Goal: Navigation & Orientation: Find specific page/section

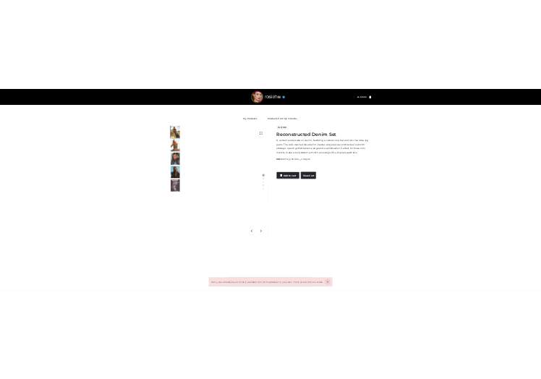
scroll to position [85, 0]
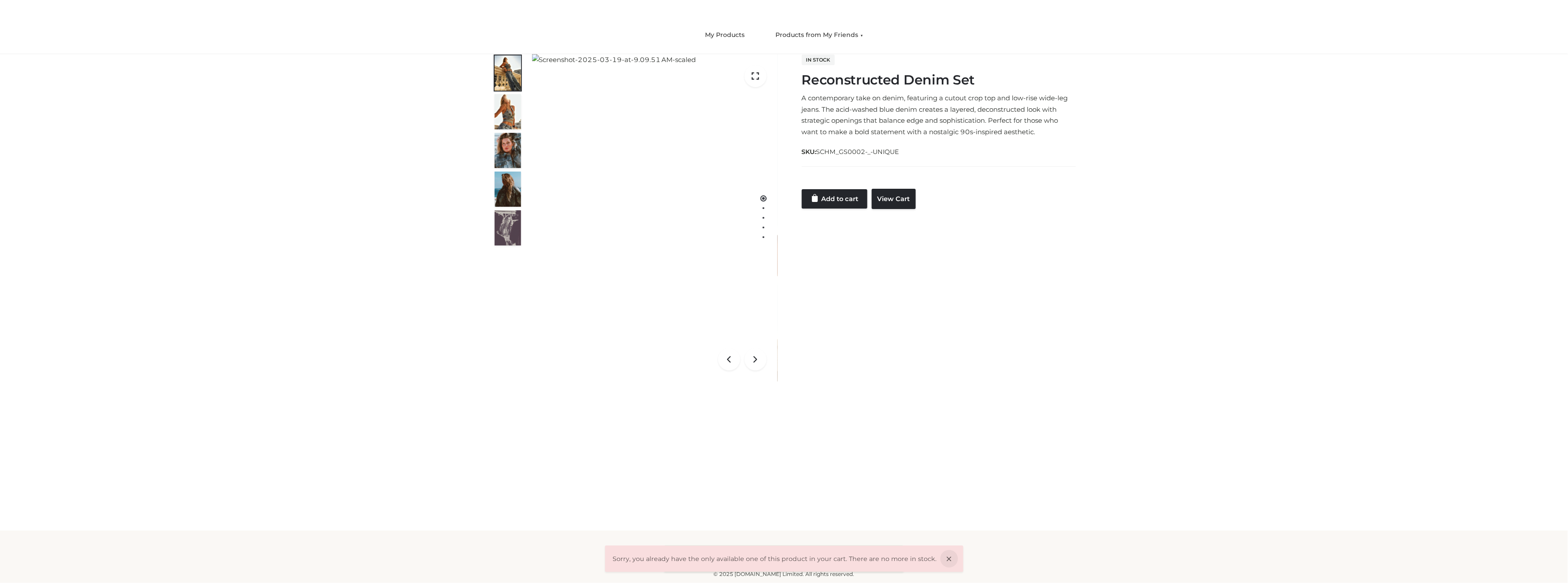
click at [262, 389] on div "Reconstructed Denim Set CLOTHING , FFP , TWO PIECE £ 1 / 5 Customer matched zon…" at bounding box center [784, 229] width 1568 height 349
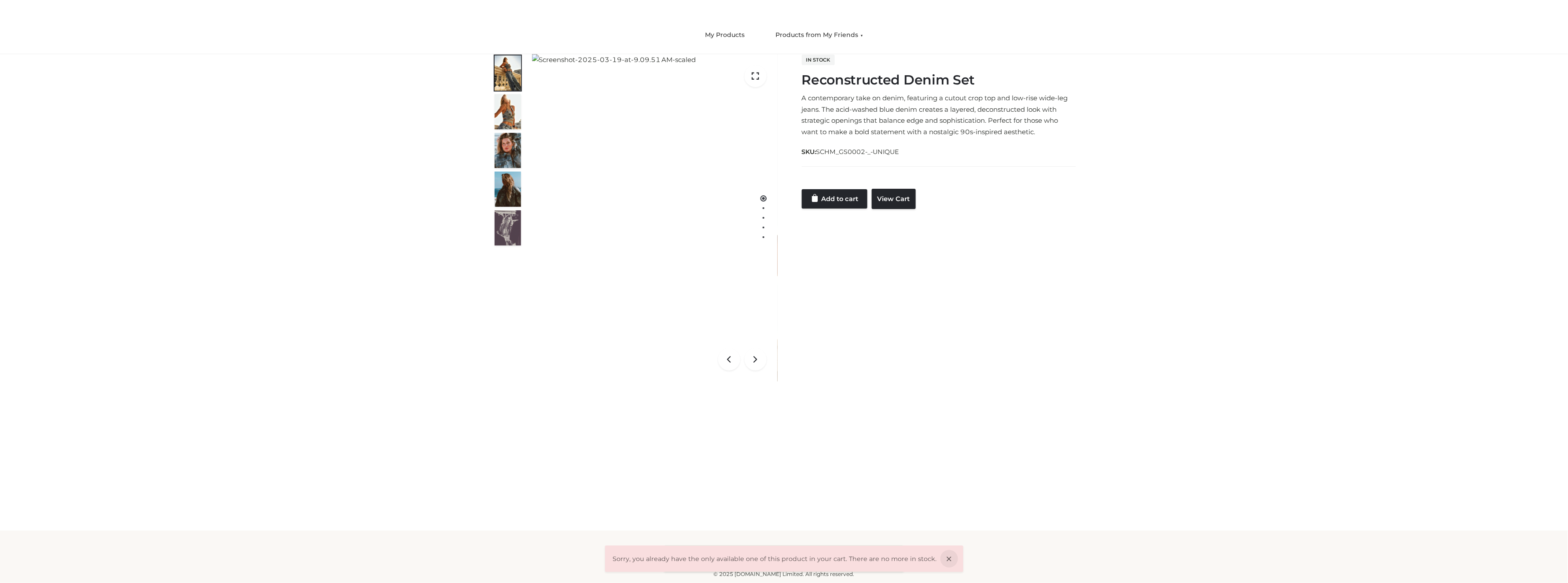
click at [262, 389] on div "Reconstructed Denim Set CLOTHING , FFP , TWO PIECE £ 1 / 5 Customer matched zon…" at bounding box center [784, 229] width 1568 height 349
click at [1315, 189] on div "Reconstructed Denim Set CLOTHING , FFP , TWO PIECE £ 1 / 5 Customer matched zon…" at bounding box center [784, 229] width 1568 height 349
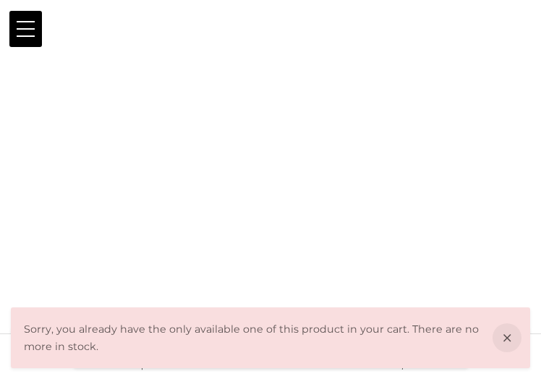
click at [0, 0] on link "Products from My Friends" at bounding box center [0, 0] width 0 height 0
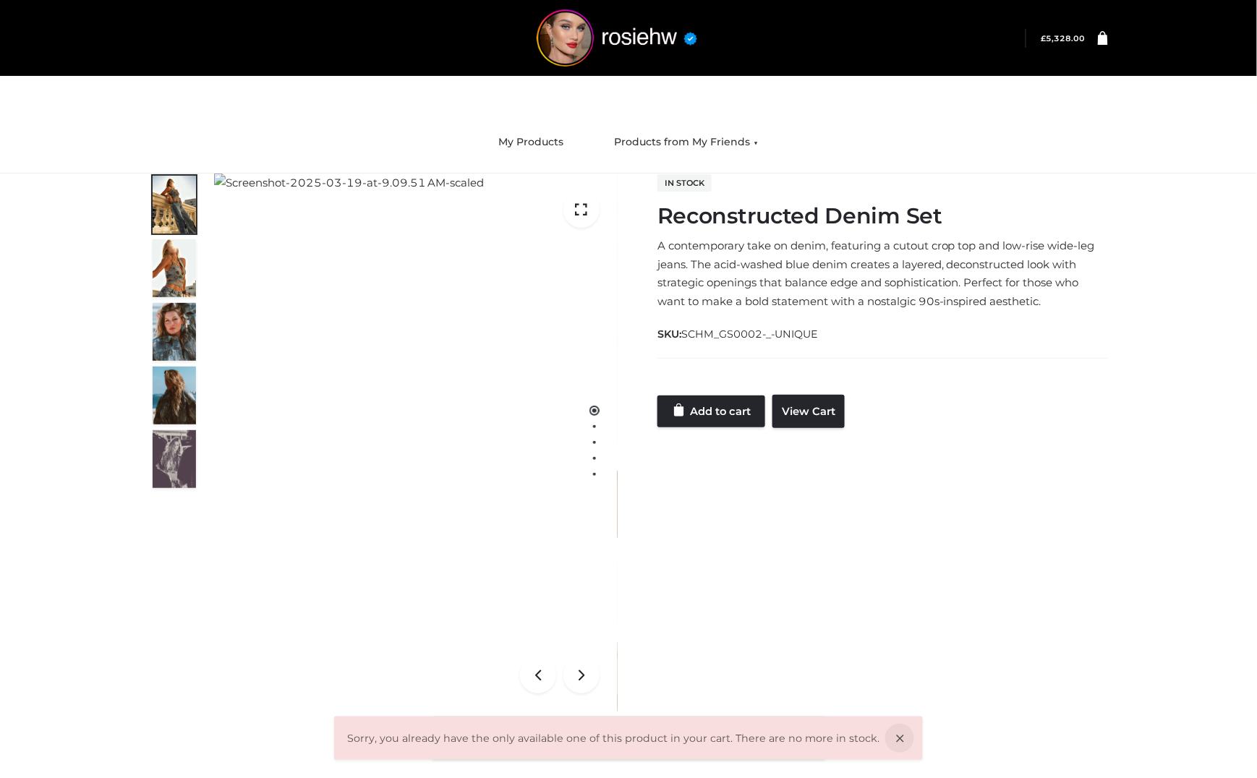
click at [484, 192] on img at bounding box center [349, 183] width 270 height 19
click at [421, 192] on img at bounding box center [349, 183] width 270 height 19
